Goal: Find specific page/section: Find specific page/section

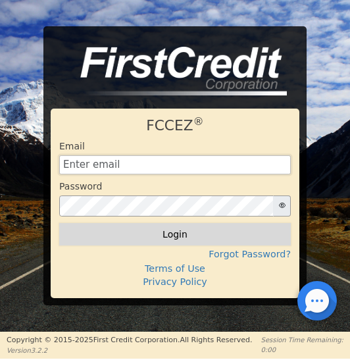
type input "go180finance@gmail.com"
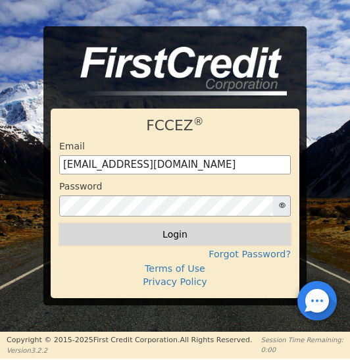
click at [175, 240] on button "Login" at bounding box center [175, 234] width 232 height 22
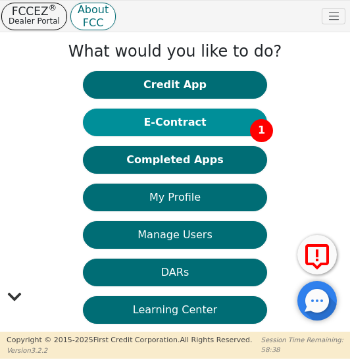
click at [174, 127] on button "E-Contract 1" at bounding box center [175, 123] width 184 height 28
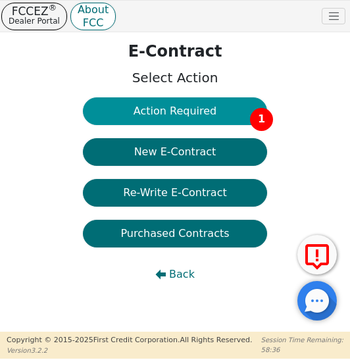
click at [173, 115] on button "Action Required 1" at bounding box center [175, 111] width 184 height 28
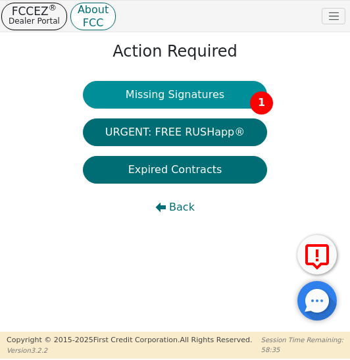
click at [175, 99] on button "Missing Signatures 1" at bounding box center [175, 95] width 184 height 28
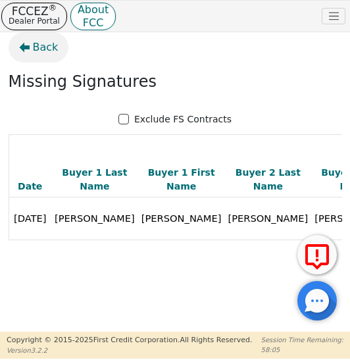
click at [46, 49] on span "Back" at bounding box center [46, 48] width 26 height 16
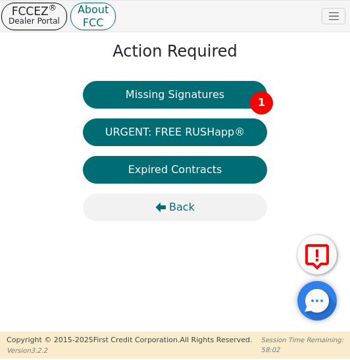
click at [175, 205] on span "Back" at bounding box center [182, 208] width 26 height 16
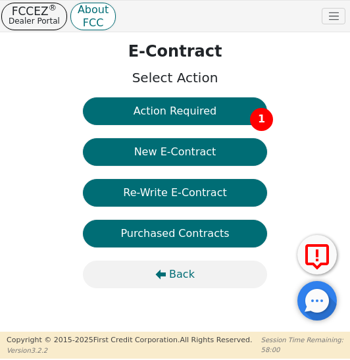
click at [179, 278] on span "Back" at bounding box center [182, 275] width 26 height 16
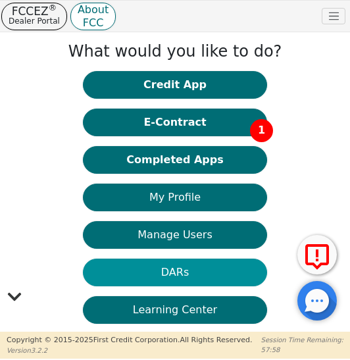
click at [176, 270] on button "DARs" at bounding box center [175, 273] width 184 height 28
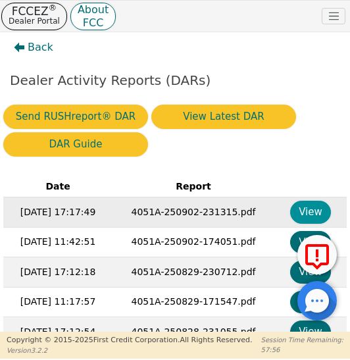
click at [306, 211] on button "View" at bounding box center [310, 212] width 41 height 23
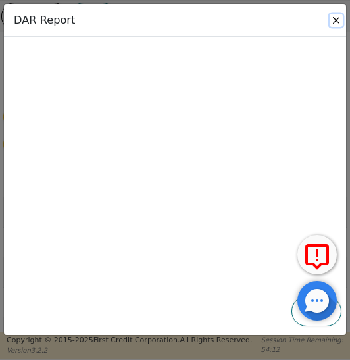
click at [336, 20] on button "Close" at bounding box center [336, 20] width 13 height 13
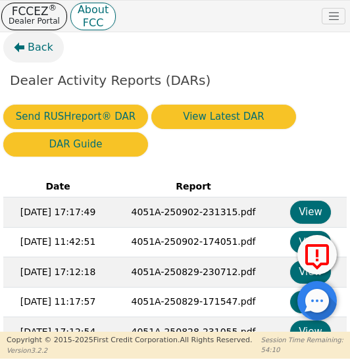
click at [38, 51] on span "Back" at bounding box center [41, 48] width 26 height 16
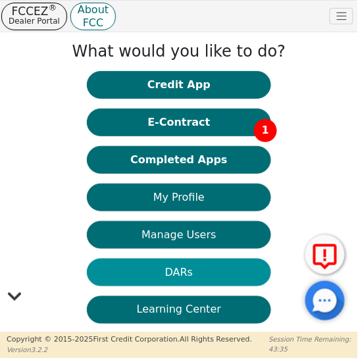
click at [174, 275] on button "DARs" at bounding box center [179, 273] width 184 height 28
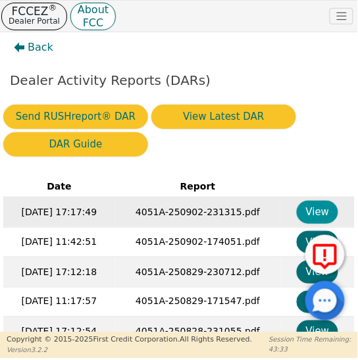
click at [309, 213] on button "View" at bounding box center [317, 212] width 41 height 23
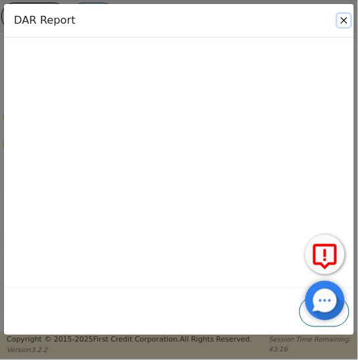
click at [345, 20] on button "Close" at bounding box center [344, 20] width 13 height 13
